Goal: Task Accomplishment & Management: Manage account settings

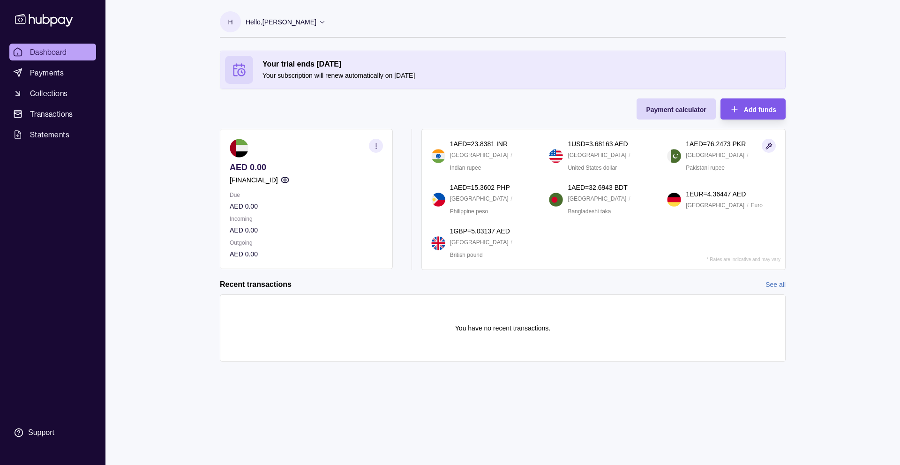
click at [764, 106] on span "Add funds" at bounding box center [760, 110] width 32 height 8
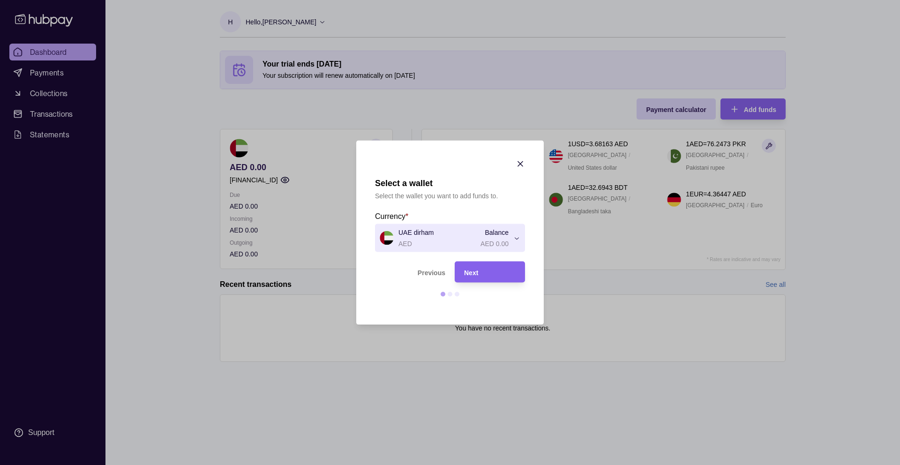
click at [497, 465] on div "Select a wallet Select the wallet you want to add funds to. Currency * UAE dirh…" at bounding box center [450, 465] width 900 height 0
click at [452, 465] on div "Select a wallet Select the wallet you want to add funds to. Currency * UAE dirh…" at bounding box center [450, 465] width 900 height 0
click at [475, 465] on div "Select a wallet Select the wallet you want to add funds to. Currency * UAE dirh…" at bounding box center [450, 465] width 900 height 0
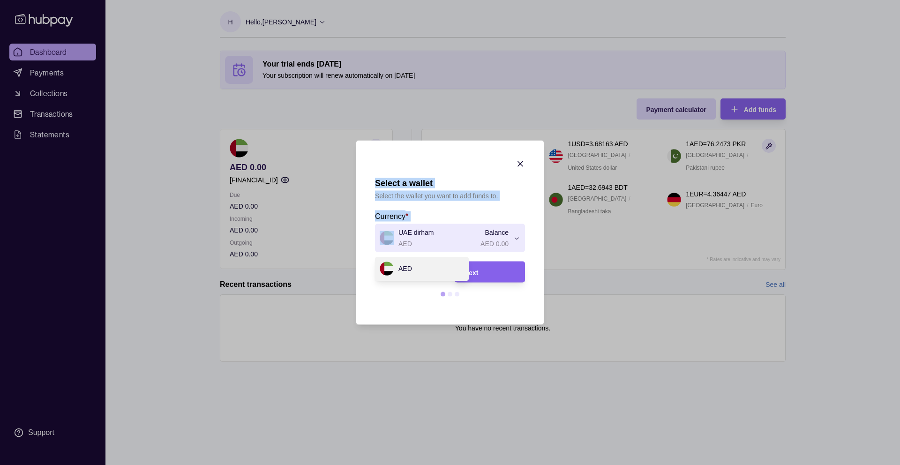
click at [483, 465] on div "Select a wallet Select the wallet you want to add funds to. Currency * UAE dirh…" at bounding box center [450, 465] width 900 height 0
click at [482, 264] on div "Next" at bounding box center [483, 272] width 66 height 21
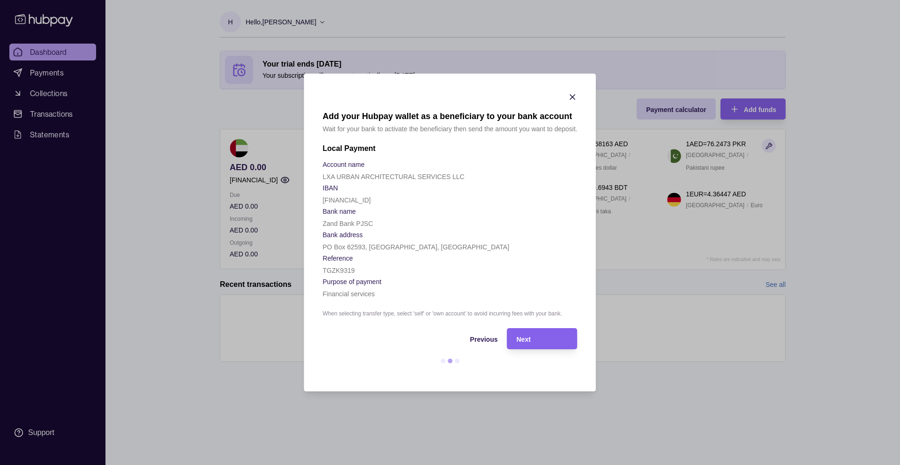
click at [576, 96] on icon "button" at bounding box center [572, 96] width 9 height 9
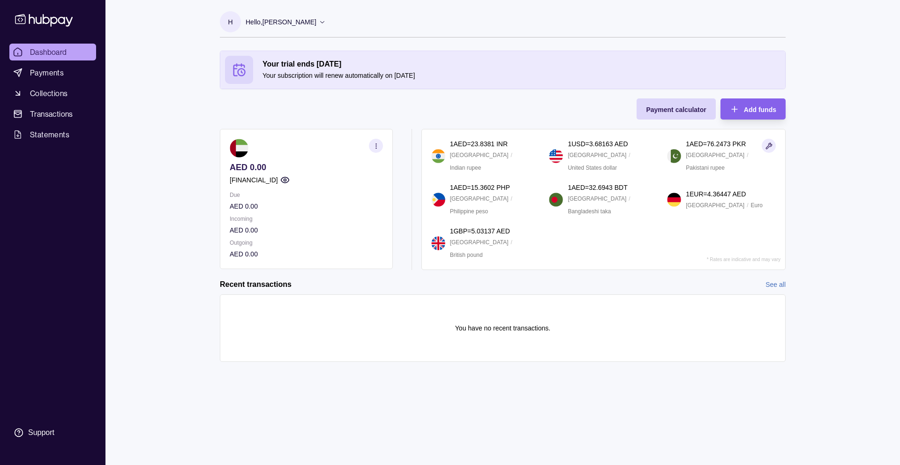
click at [301, 127] on div "Your trial ends [DATE] Your subscription will renew automatically on [DATE] Pay…" at bounding box center [503, 160] width 566 height 219
click at [189, 133] on div "Dashboard Payments Collections Transactions Statements Support H Hello, [PERSON…" at bounding box center [450, 232] width 900 height 465
click at [57, 76] on span "Payments" at bounding box center [47, 72] width 34 height 11
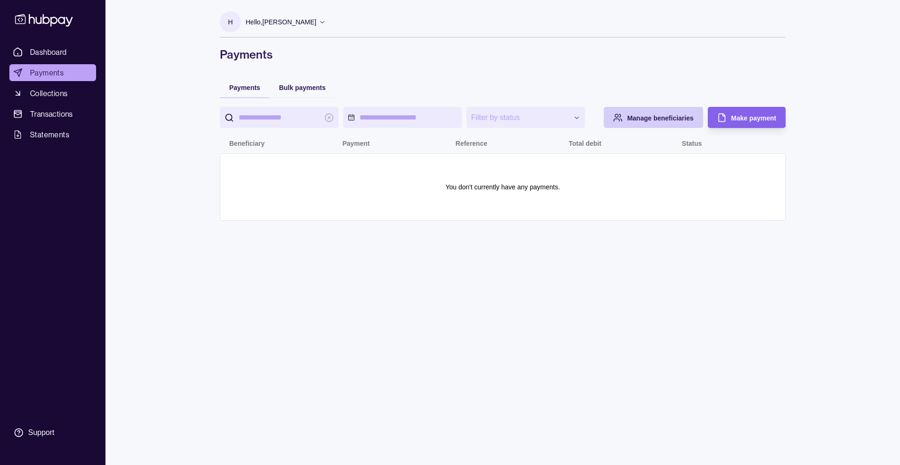
click at [652, 118] on span "Manage beneficiaries" at bounding box center [661, 118] width 67 height 8
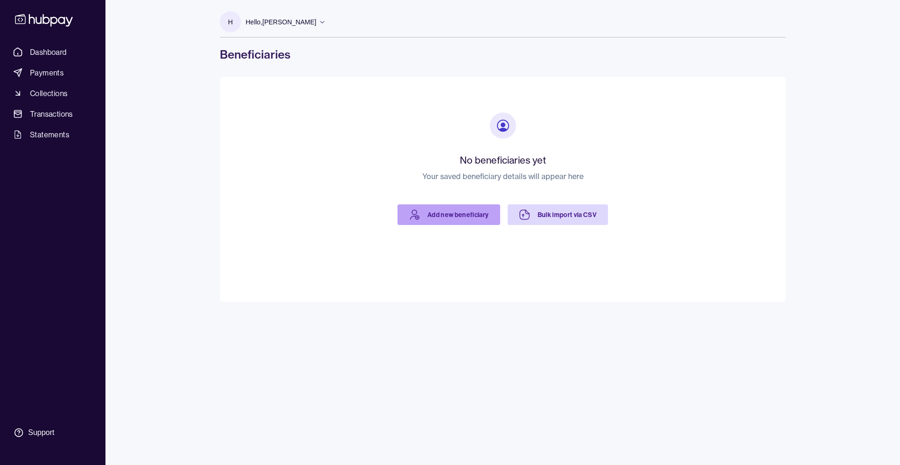
click at [466, 214] on link "Add new beneficiary" at bounding box center [449, 214] width 103 height 21
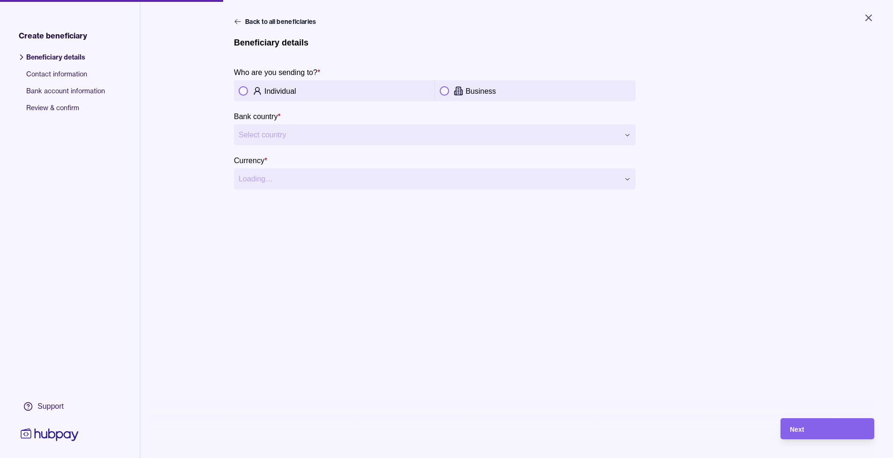
click at [357, 97] on div "Individual" at bounding box center [334, 90] width 201 height 21
click at [465, 83] on div "Business" at bounding box center [535, 90] width 201 height 21
click at [279, 95] on p "Individual" at bounding box center [281, 91] width 32 height 8
click at [471, 88] on p "Business" at bounding box center [481, 91] width 30 height 8
click at [349, 95] on div "Individual" at bounding box center [348, 90] width 166 height 11
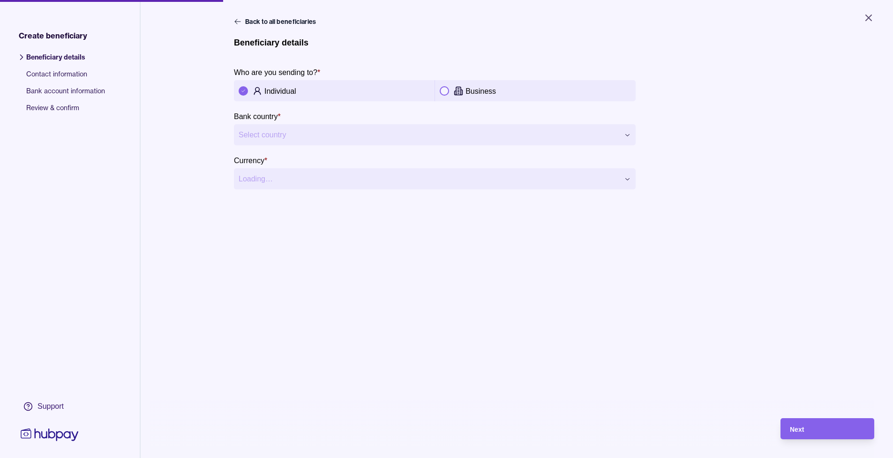
click at [457, 96] on div "Business" at bounding box center [535, 90] width 191 height 11
click at [337, 98] on div "Individual" at bounding box center [334, 90] width 201 height 21
click at [442, 91] on button "button" at bounding box center [444, 90] width 9 height 9
click at [287, 86] on div "Individual" at bounding box center [348, 90] width 166 height 11
click at [454, 90] on icon at bounding box center [458, 90] width 9 height 9
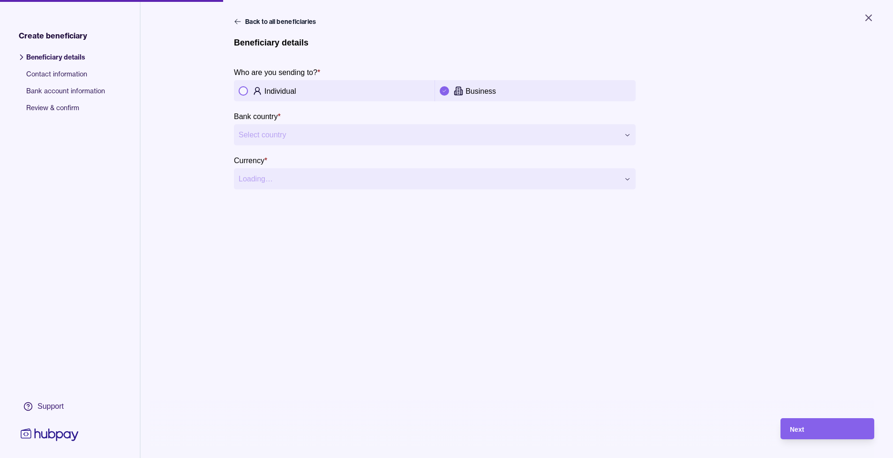
click at [409, 129] on html "**********" at bounding box center [446, 229] width 893 height 458
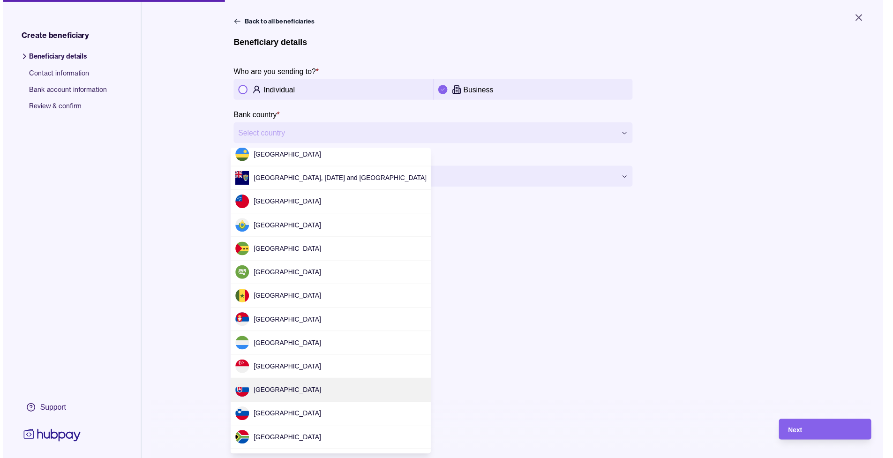
scroll to position [2347, 0]
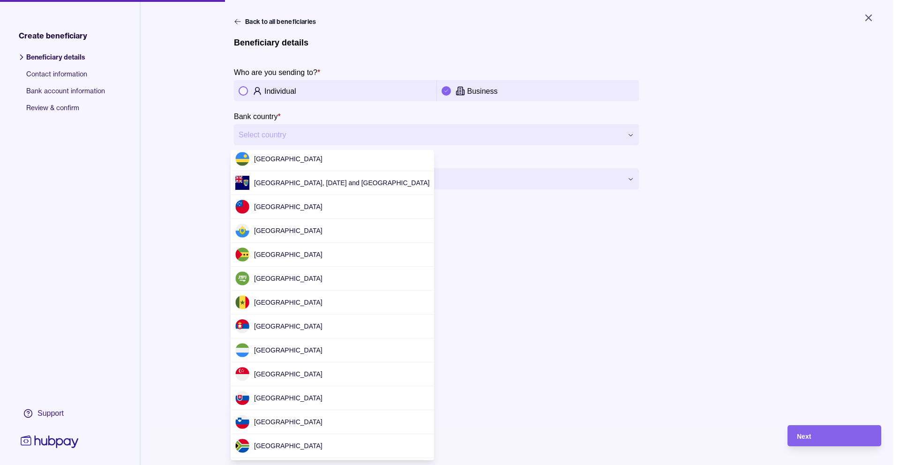
click at [439, 278] on html "**********" at bounding box center [450, 232] width 900 height 465
